Goal: Information Seeking & Learning: Learn about a topic

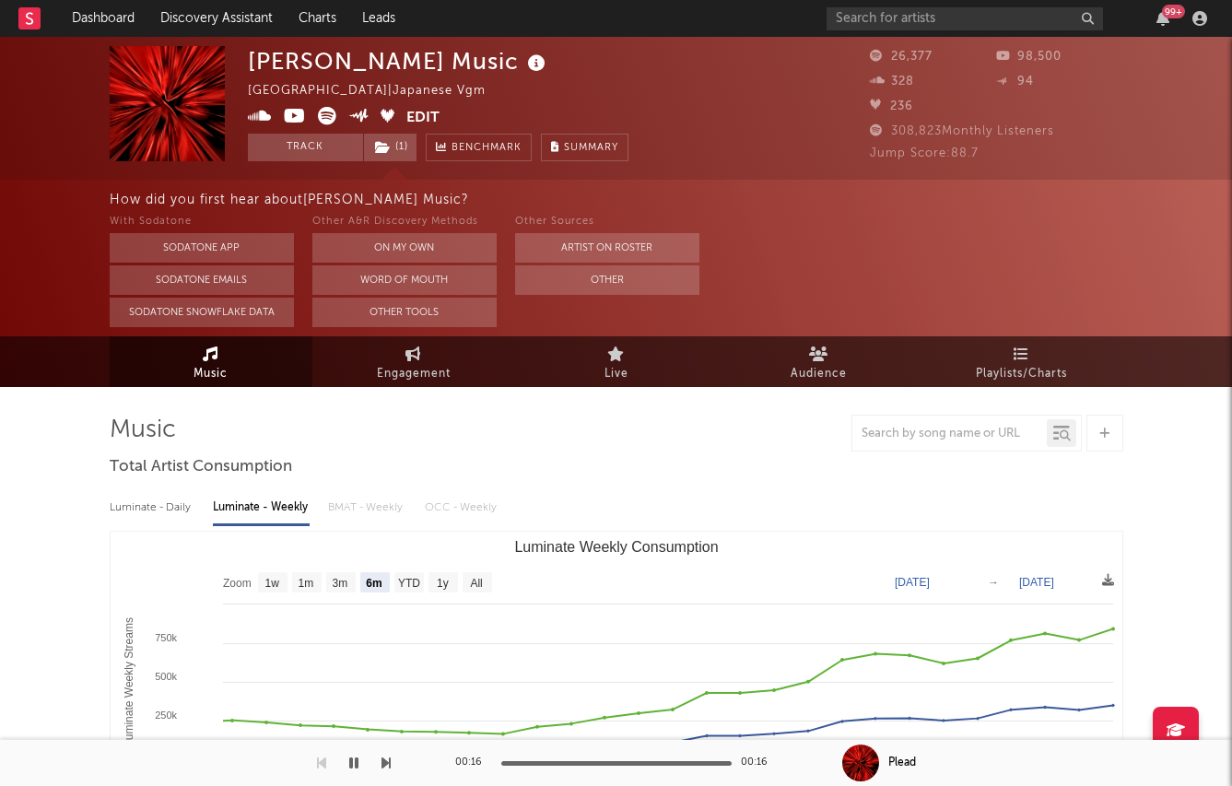
select select "6m"
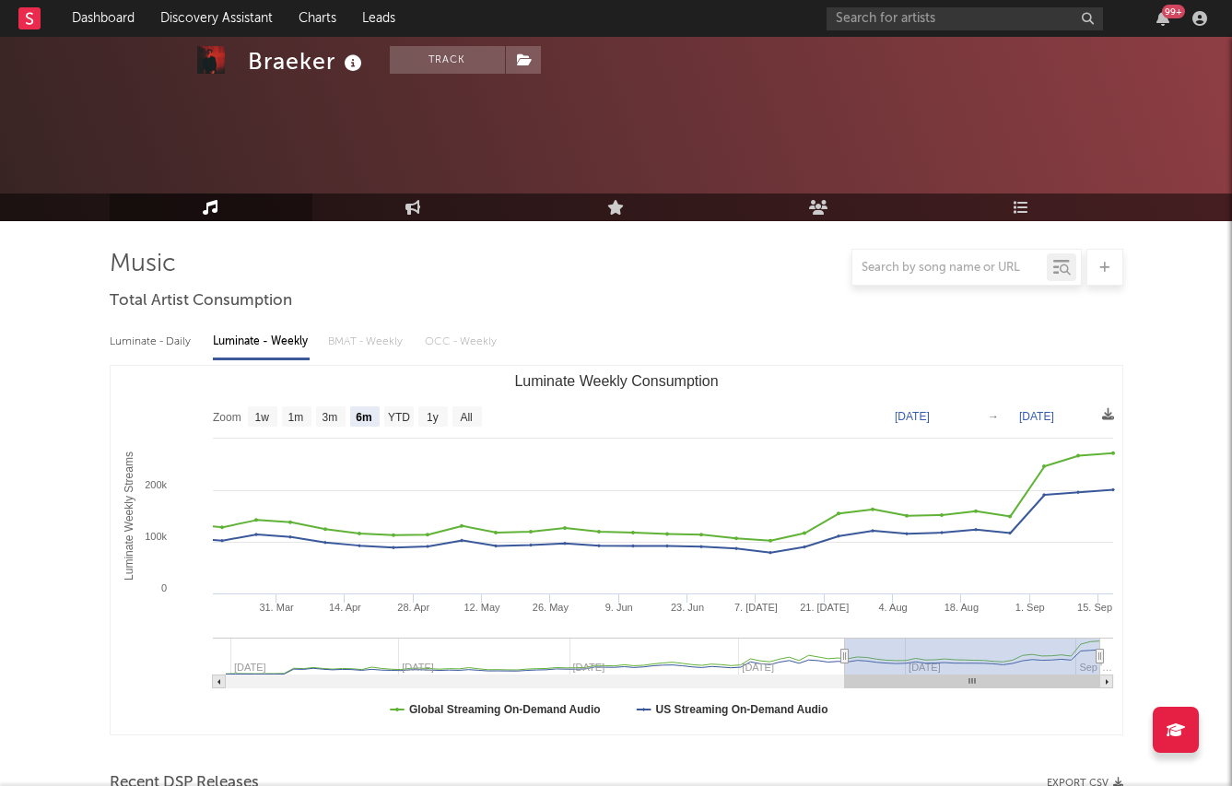
select select "6m"
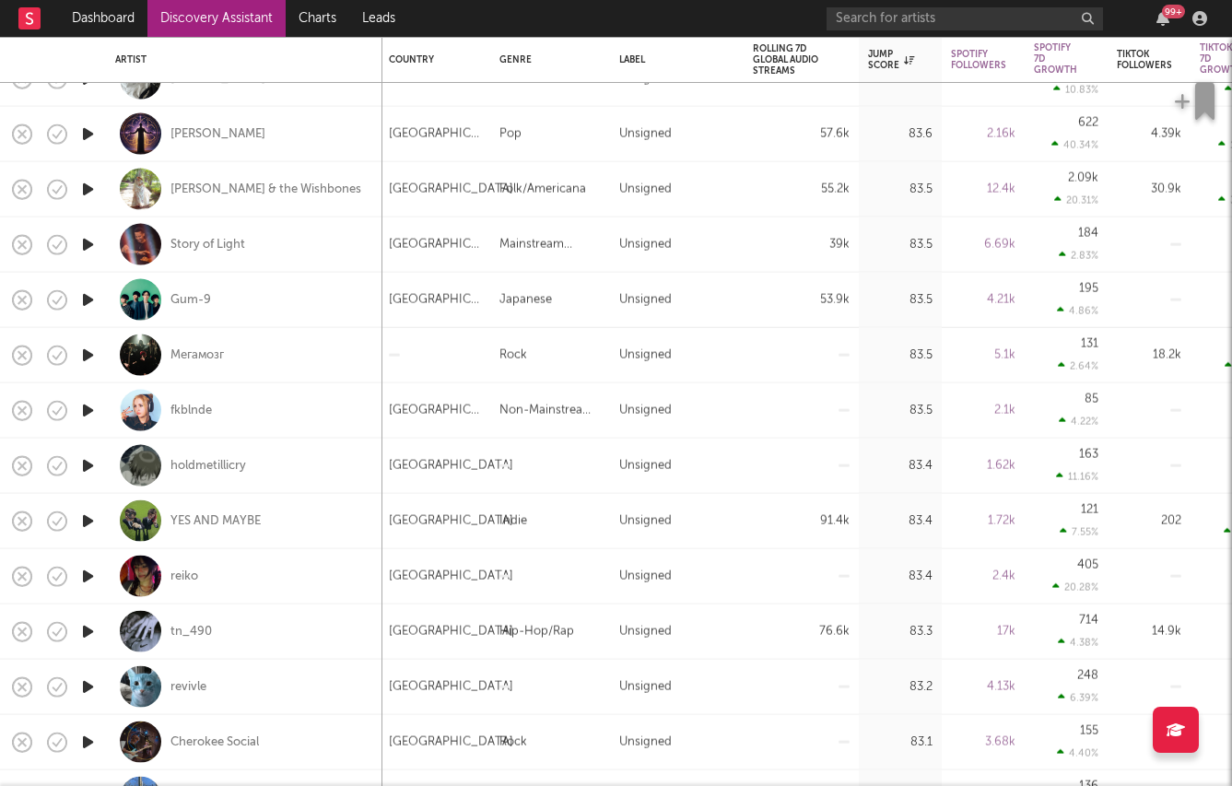
click at [88, 520] on icon "button" at bounding box center [87, 521] width 19 height 23
